Goal: Obtain resource: Download file/media

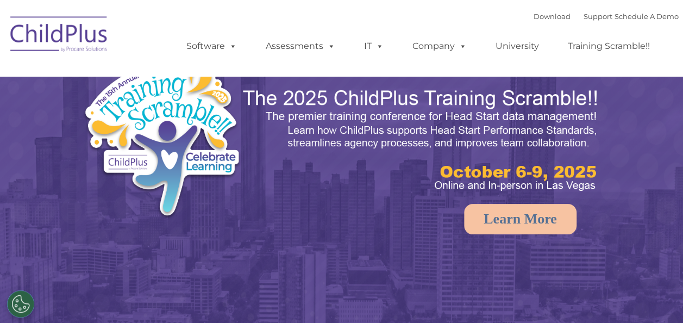
select select "MEDIUM"
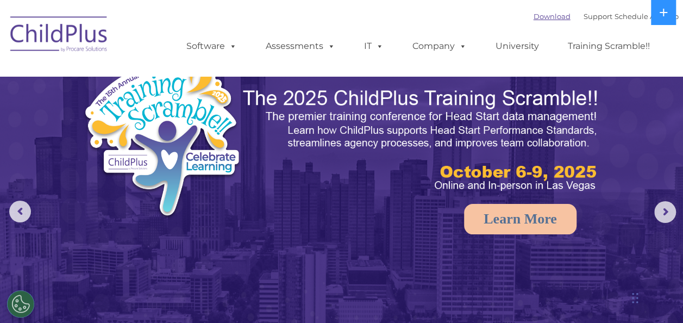
click at [534, 20] on link "Download" at bounding box center [552, 16] width 37 height 9
select select "MEDIUM"
click at [23, 300] on button "Cookies Settings" at bounding box center [20, 303] width 27 height 27
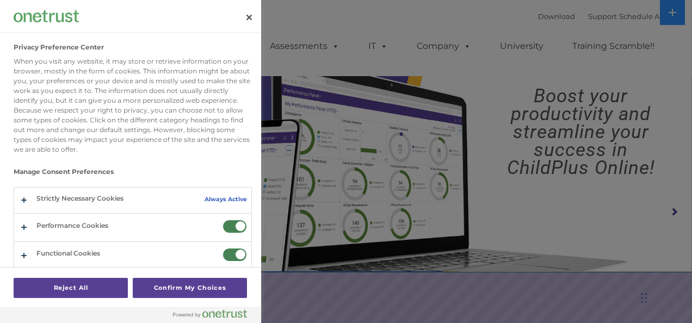
click at [312, 71] on div at bounding box center [346, 161] width 692 height 323
click at [250, 16] on button "Close" at bounding box center [249, 17] width 24 height 24
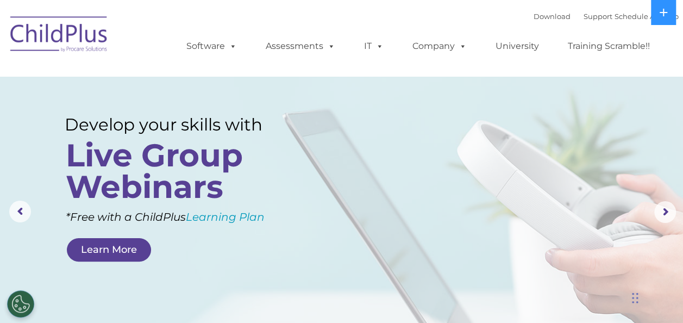
click at [662, 35] on ul "Software ChildPlus: The original and most widely-used Head Start data managemen…" at bounding box center [422, 45] width 514 height 43
click at [538, 16] on link "Download" at bounding box center [552, 16] width 37 height 9
